Goal: Contribute content: Contribute content

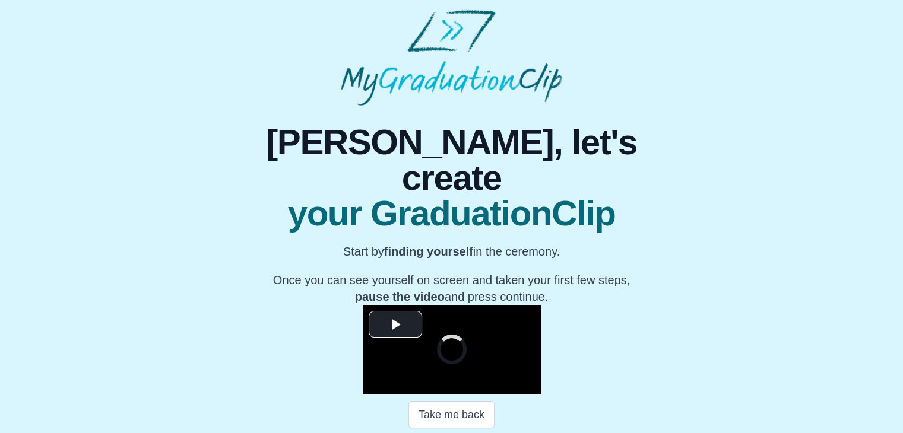
scroll to position [170, 0]
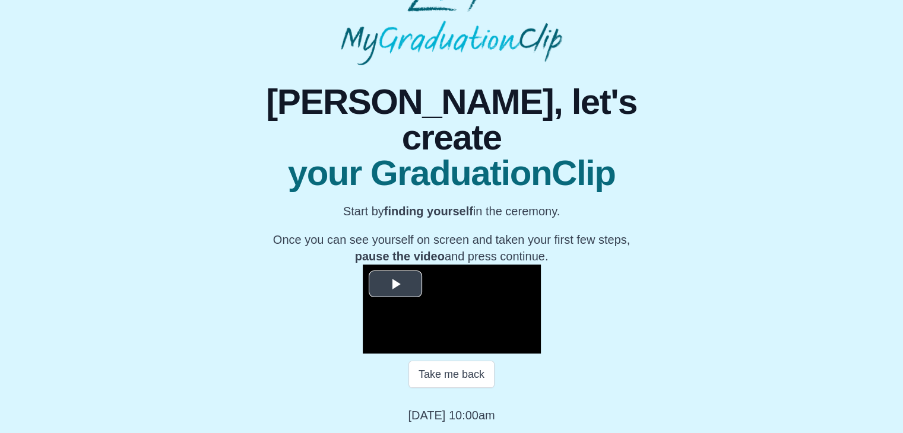
click at [395, 284] on span "Video Player" at bounding box center [395, 284] width 0 height 0
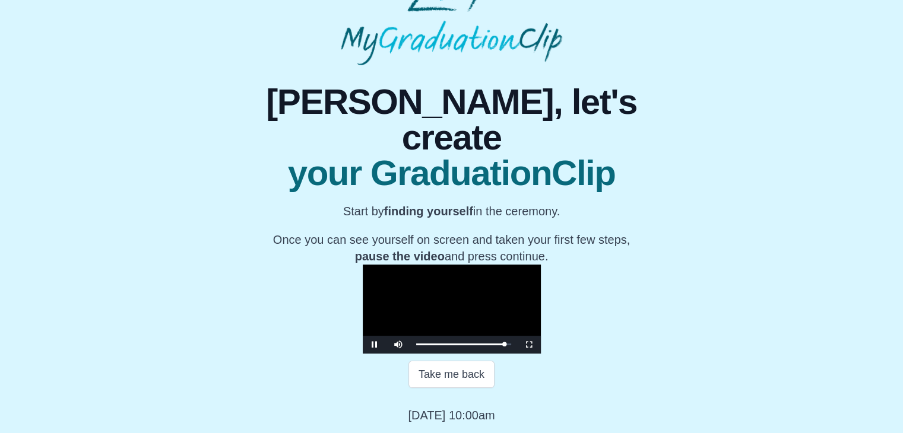
click at [363, 265] on video "Video Player" at bounding box center [452, 309] width 178 height 89
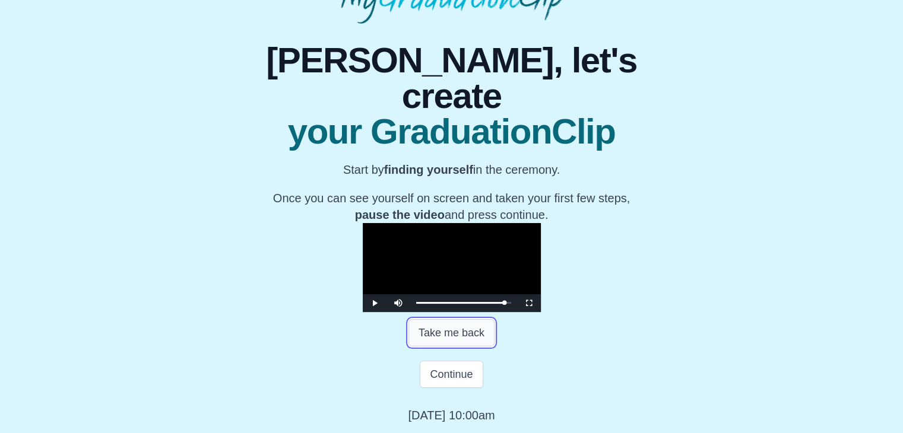
click at [461, 347] on button "Take me back" at bounding box center [451, 332] width 86 height 27
click at [491, 250] on video "Video Player" at bounding box center [452, 267] width 178 height 89
click at [489, 269] on video "Video Player" at bounding box center [452, 267] width 178 height 89
click at [447, 387] on button "Continue" at bounding box center [451, 374] width 63 height 27
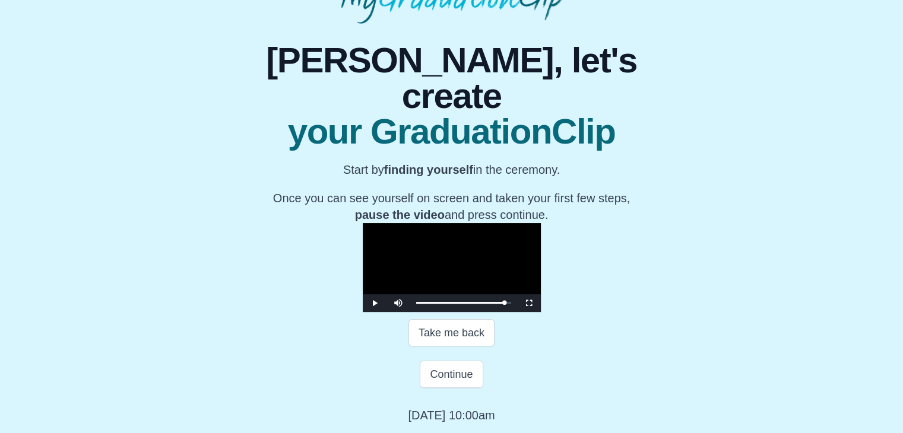
scroll to position [0, 0]
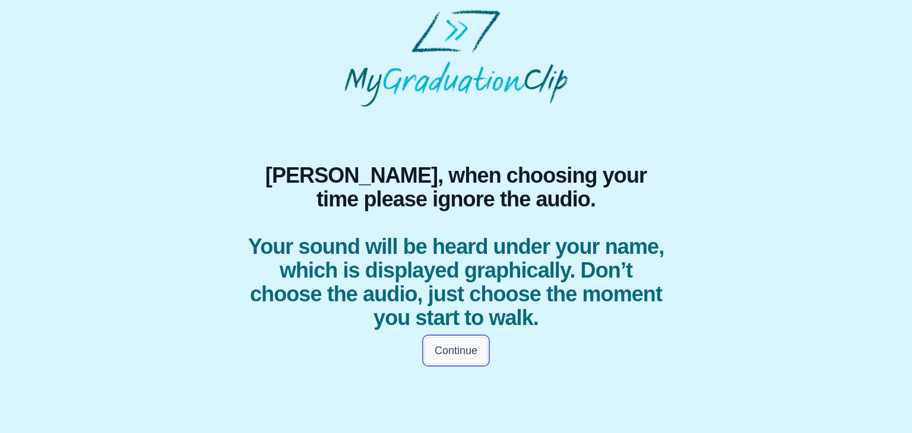
click at [436, 358] on button "Continue" at bounding box center [456, 350] width 63 height 27
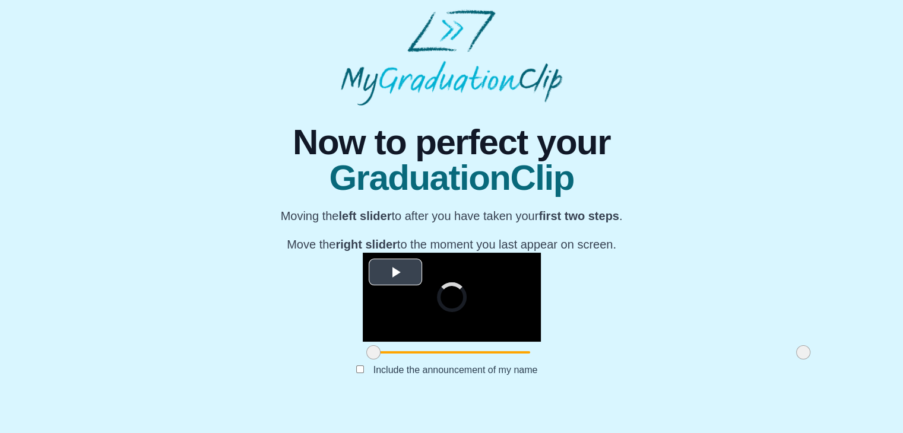
scroll to position [141, 0]
drag, startPoint x: 233, startPoint y: 377, endPoint x: 337, endPoint y: 376, distance: 103.3
click at [470, 360] on span at bounding box center [477, 353] width 14 height 14
drag, startPoint x: 664, startPoint y: 373, endPoint x: 380, endPoint y: 364, distance: 284.5
click at [380, 363] on div "**********" at bounding box center [452, 308] width 178 height 110
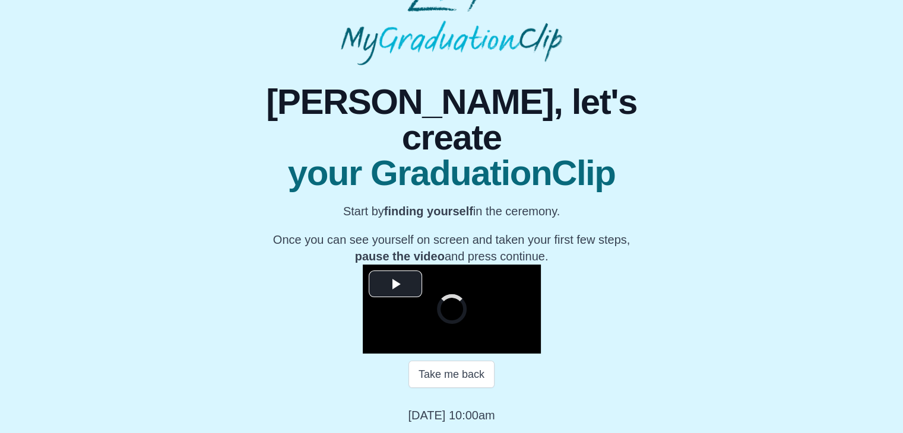
scroll to position [170, 0]
click at [395, 284] on span "Video Player" at bounding box center [395, 284] width 0 height 0
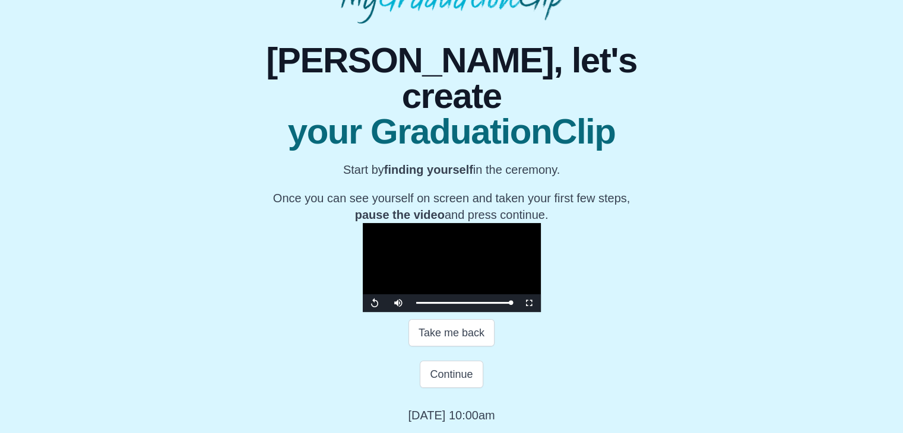
click at [363, 255] on video "Video Player" at bounding box center [452, 267] width 178 height 89
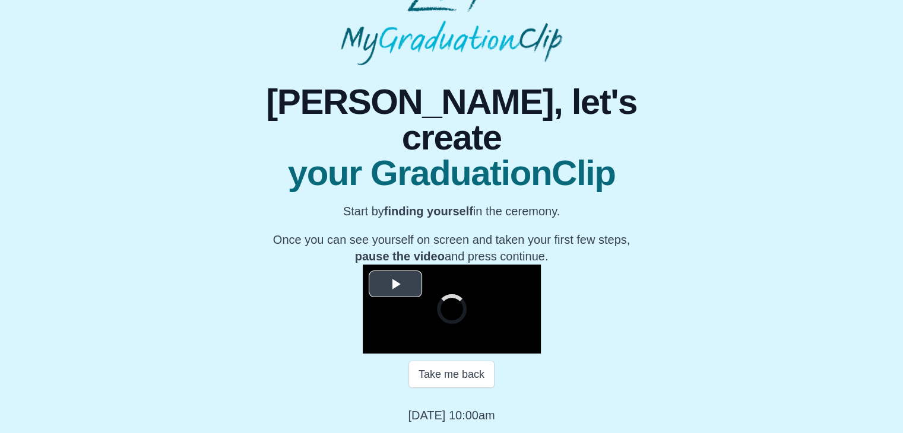
scroll to position [170, 0]
click at [395, 284] on span "Video Player" at bounding box center [395, 284] width 0 height 0
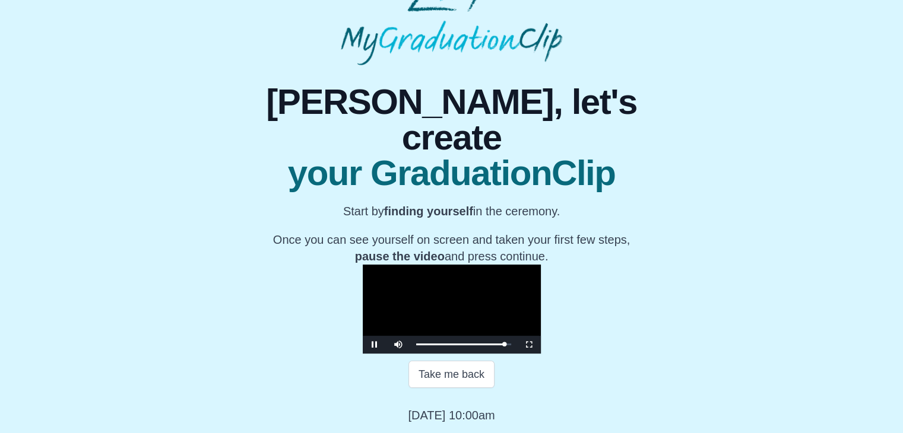
click at [395, 265] on video "Video Player" at bounding box center [452, 309] width 178 height 89
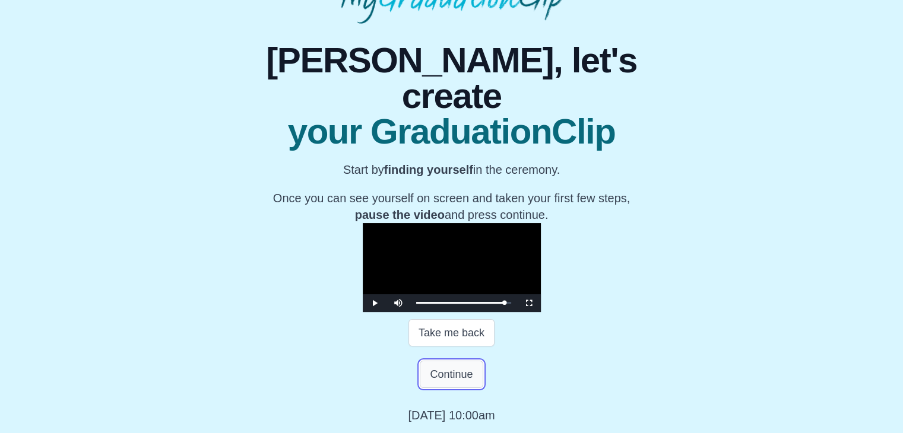
click at [449, 388] on button "Continue" at bounding box center [451, 374] width 63 height 27
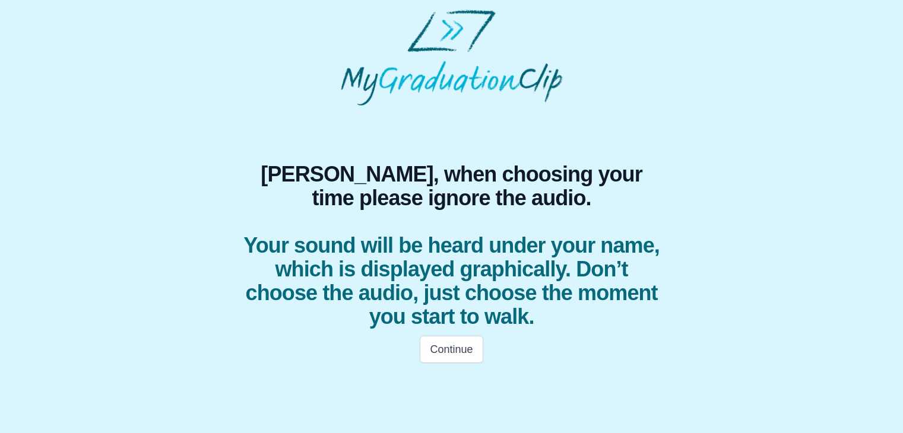
scroll to position [0, 0]
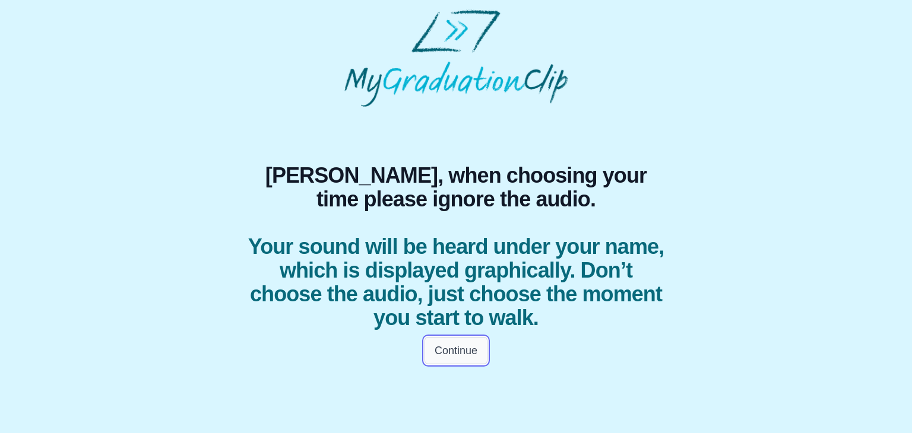
click at [467, 356] on button "Continue" at bounding box center [456, 350] width 63 height 27
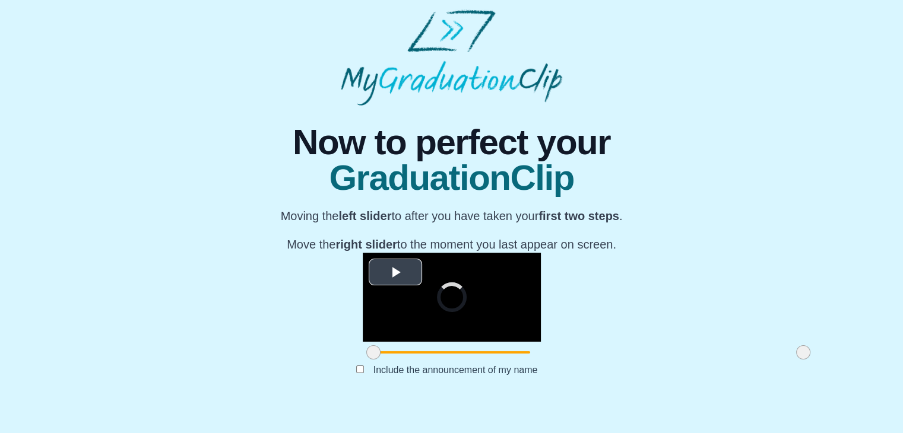
scroll to position [141, 0]
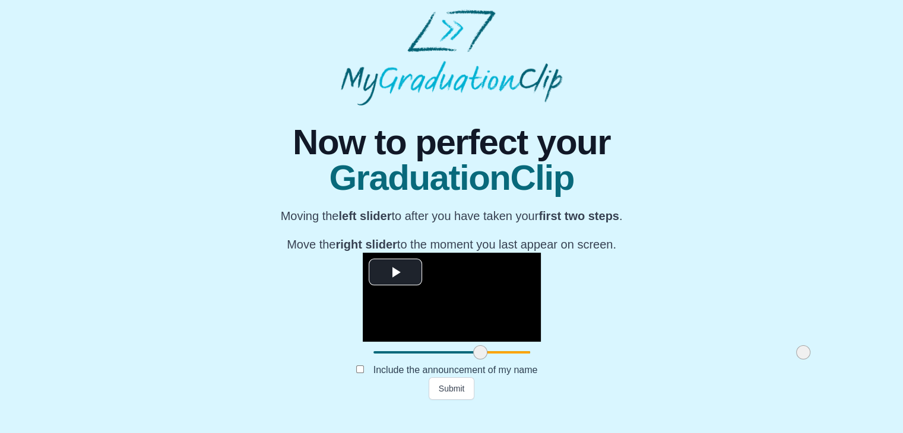
drag, startPoint x: 240, startPoint y: 374, endPoint x: 347, endPoint y: 384, distance: 107.3
click at [470, 363] on div at bounding box center [480, 352] width 21 height 21
drag, startPoint x: 669, startPoint y: 376, endPoint x: 527, endPoint y: 380, distance: 141.3
click at [655, 360] on span at bounding box center [662, 353] width 14 height 14
click at [440, 400] on button "Submit" at bounding box center [452, 389] width 46 height 23
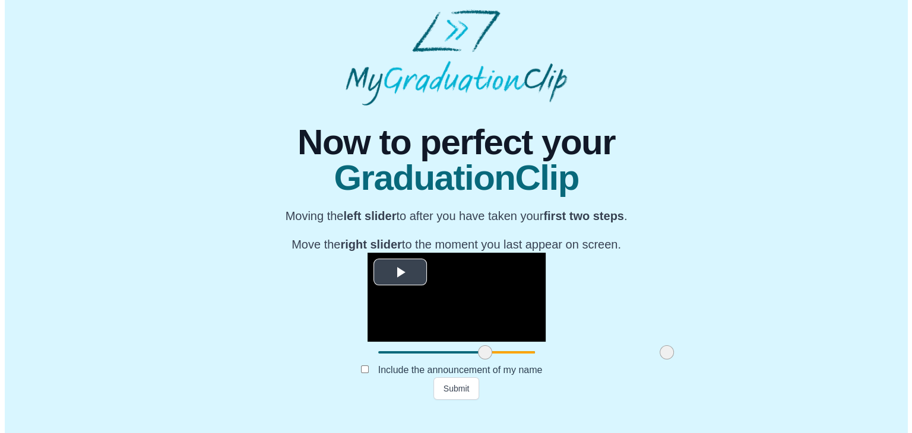
scroll to position [0, 0]
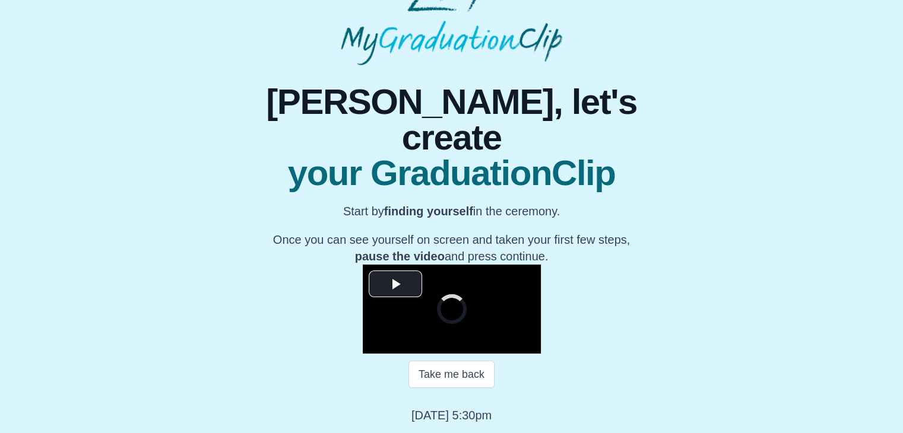
scroll to position [161, 0]
click at [395, 284] on span "Video Player" at bounding box center [395, 284] width 0 height 0
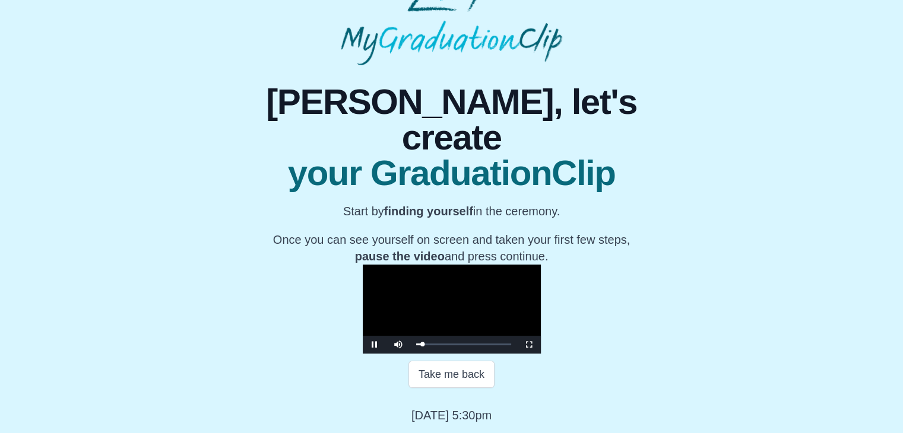
scroll to position [131, 0]
click at [447, 265] on video "Video Player" at bounding box center [452, 309] width 178 height 89
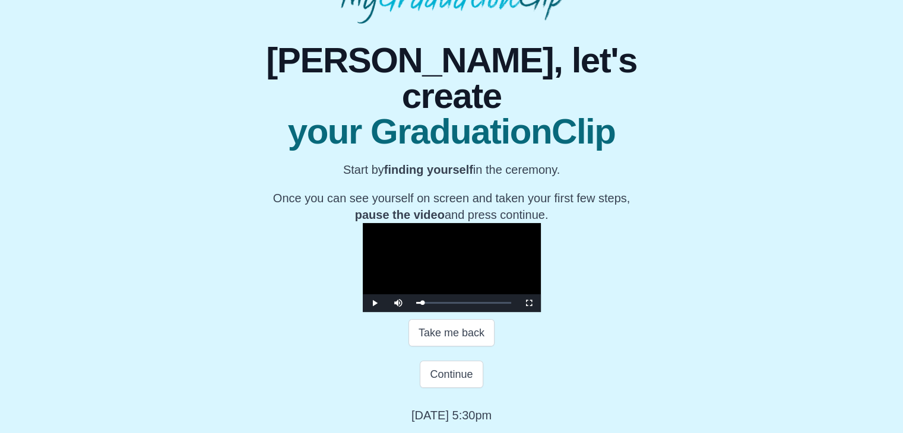
scroll to position [211, 0]
click at [457, 372] on button "Continue" at bounding box center [451, 374] width 63 height 27
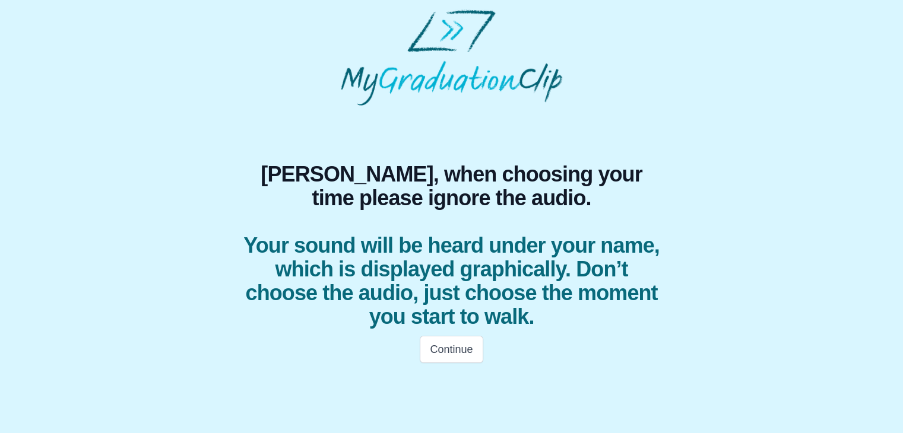
scroll to position [0, 0]
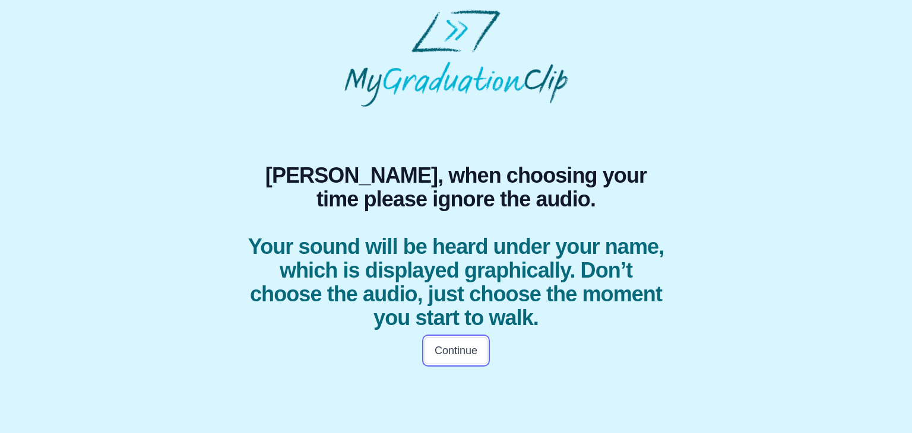
click at [455, 361] on button "Continue" at bounding box center [456, 350] width 63 height 27
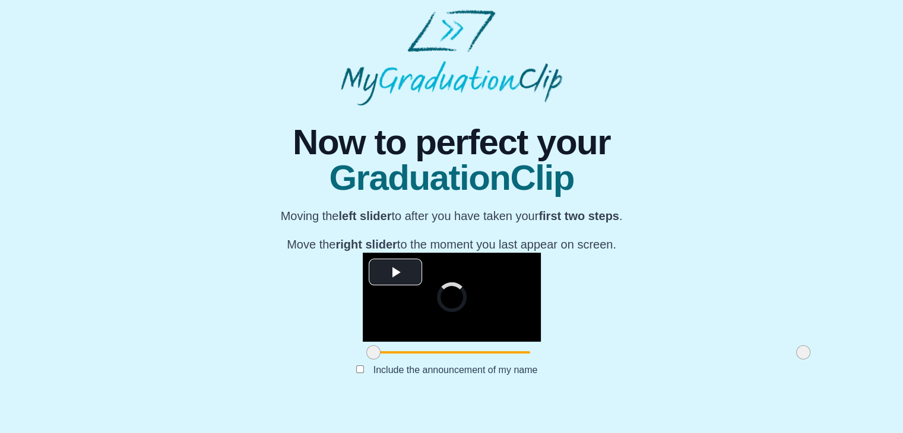
scroll to position [141, 0]
drag, startPoint x: 239, startPoint y: 371, endPoint x: 353, endPoint y: 378, distance: 114.2
click at [480, 360] on span at bounding box center [487, 353] width 14 height 14
drag, startPoint x: 663, startPoint y: 373, endPoint x: 593, endPoint y: 372, distance: 70.1
click at [726, 360] on span at bounding box center [733, 353] width 14 height 14
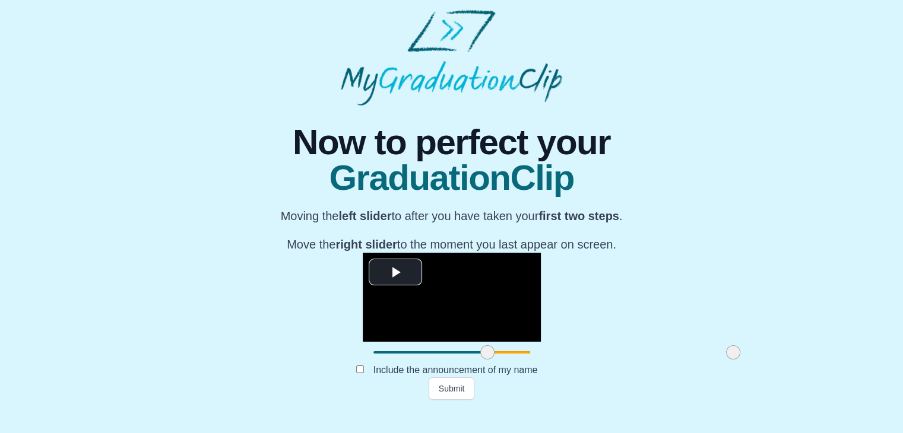
click at [726, 360] on span at bounding box center [733, 353] width 14 height 14
click at [727, 360] on span at bounding box center [734, 353] width 14 height 14
click at [430, 400] on button "Submit" at bounding box center [452, 389] width 46 height 23
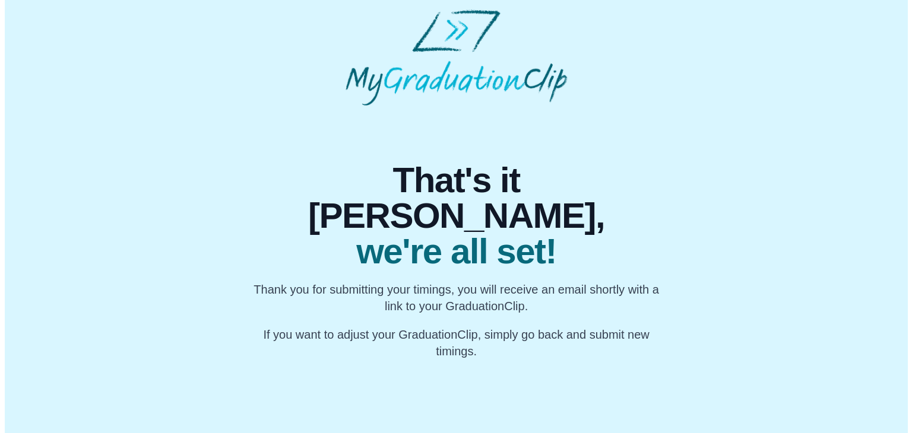
scroll to position [0, 0]
